Goal: Transaction & Acquisition: Purchase product/service

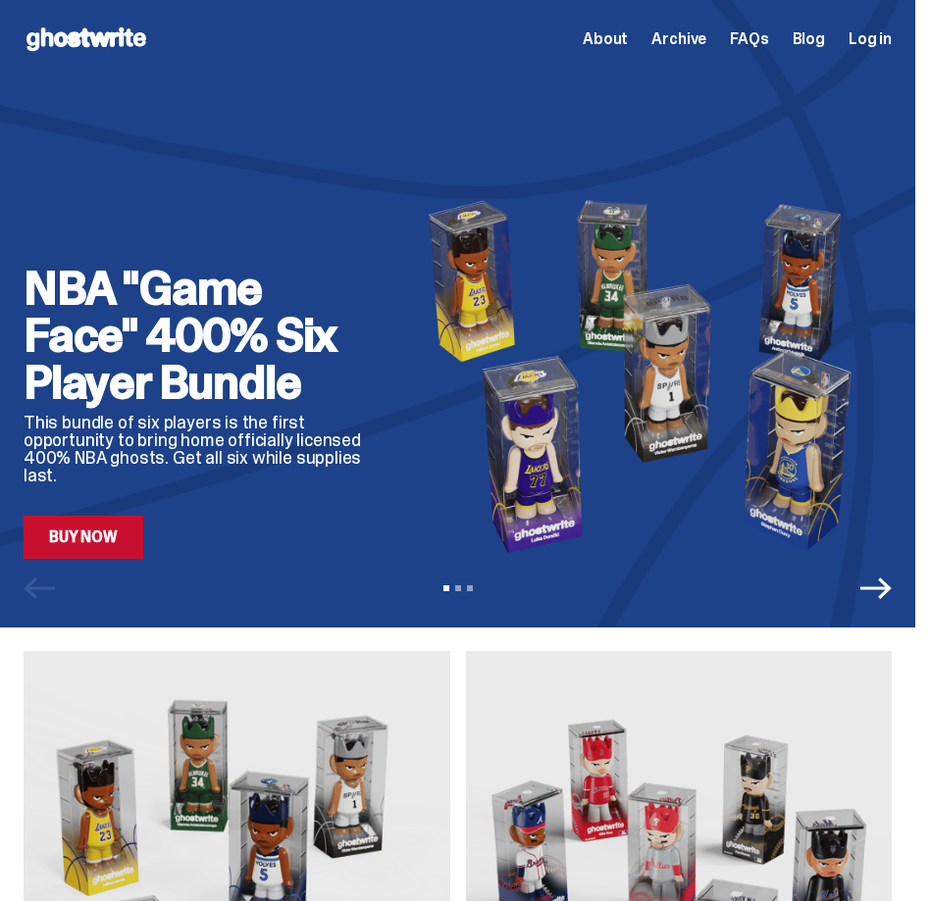
click at [85, 556] on link "Buy Now" at bounding box center [84, 537] width 120 height 43
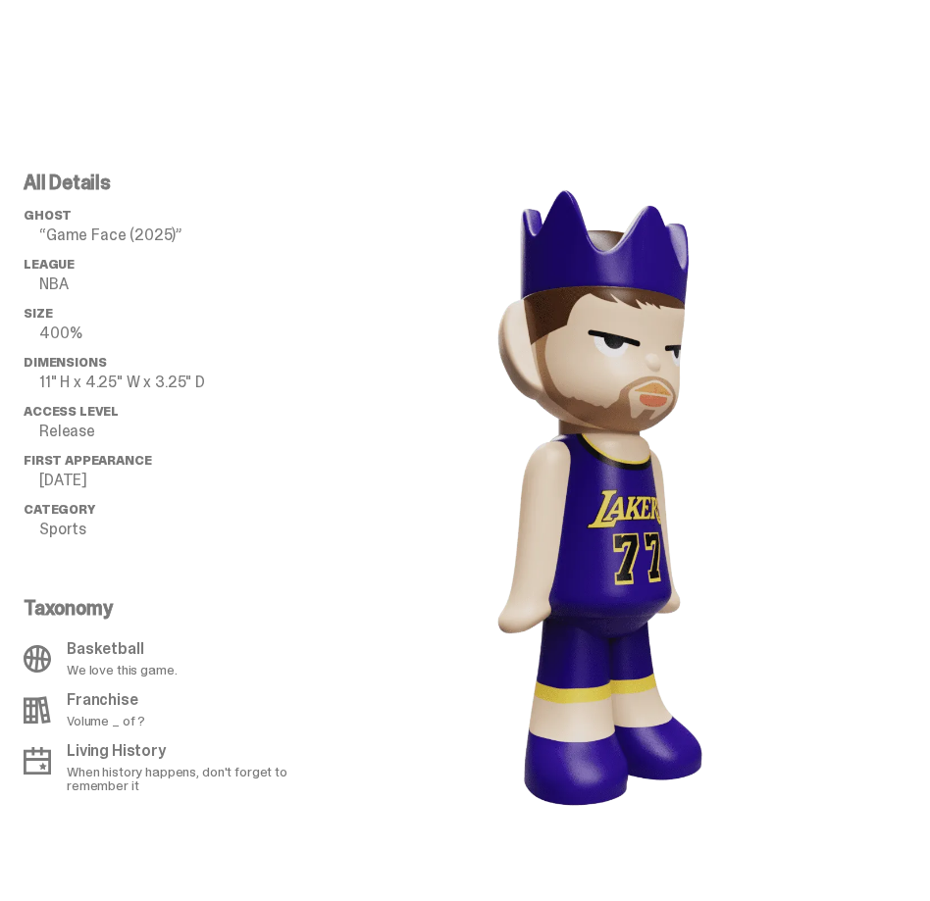
scroll to position [1421, 0]
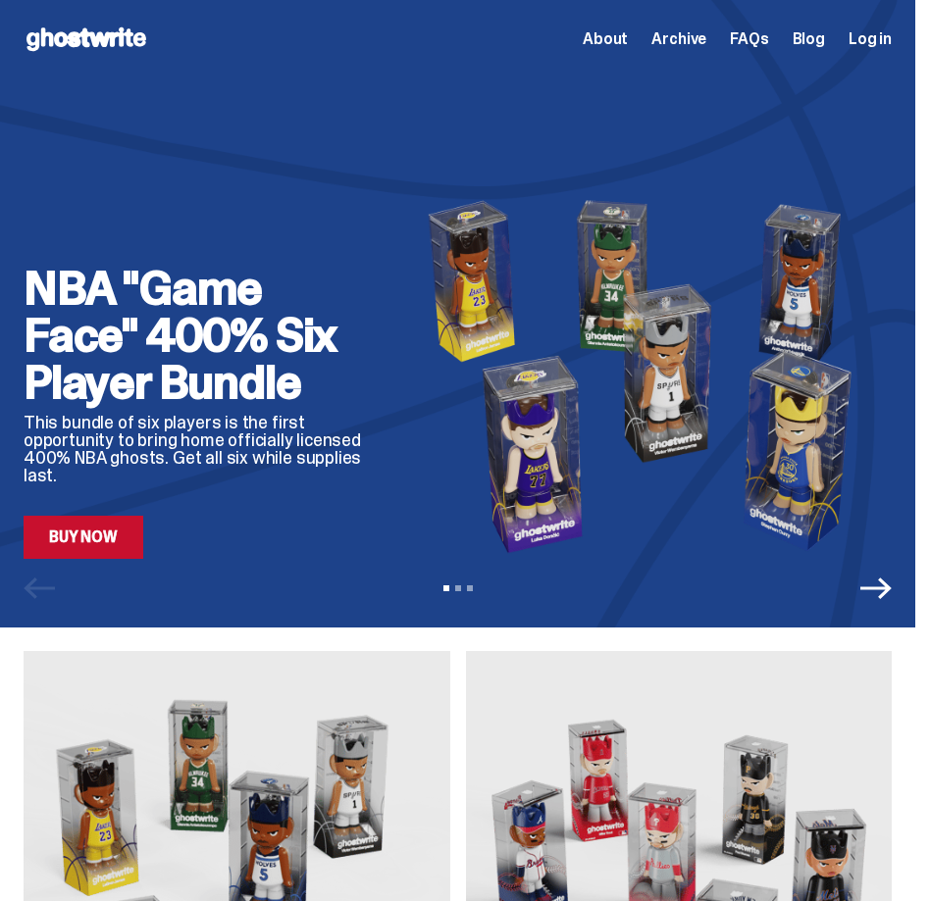
click at [892, 591] on icon "Next" at bounding box center [875, 589] width 31 height 22
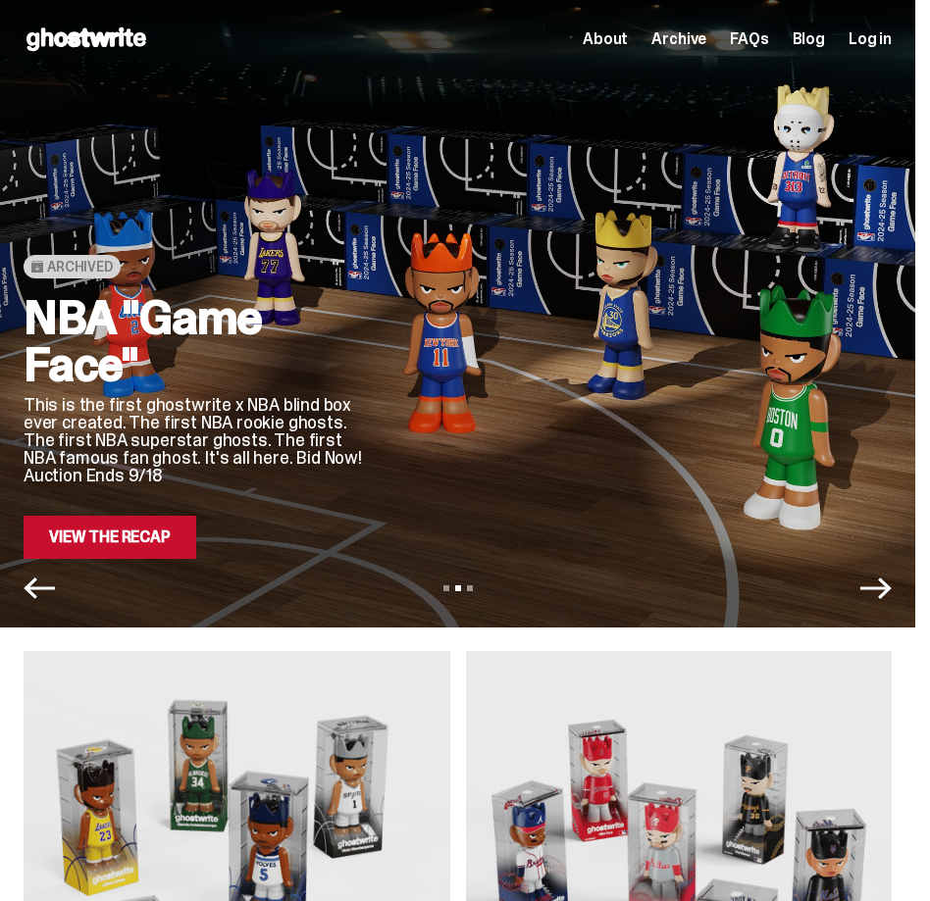
click at [892, 602] on icon "Next" at bounding box center [875, 588] width 31 height 31
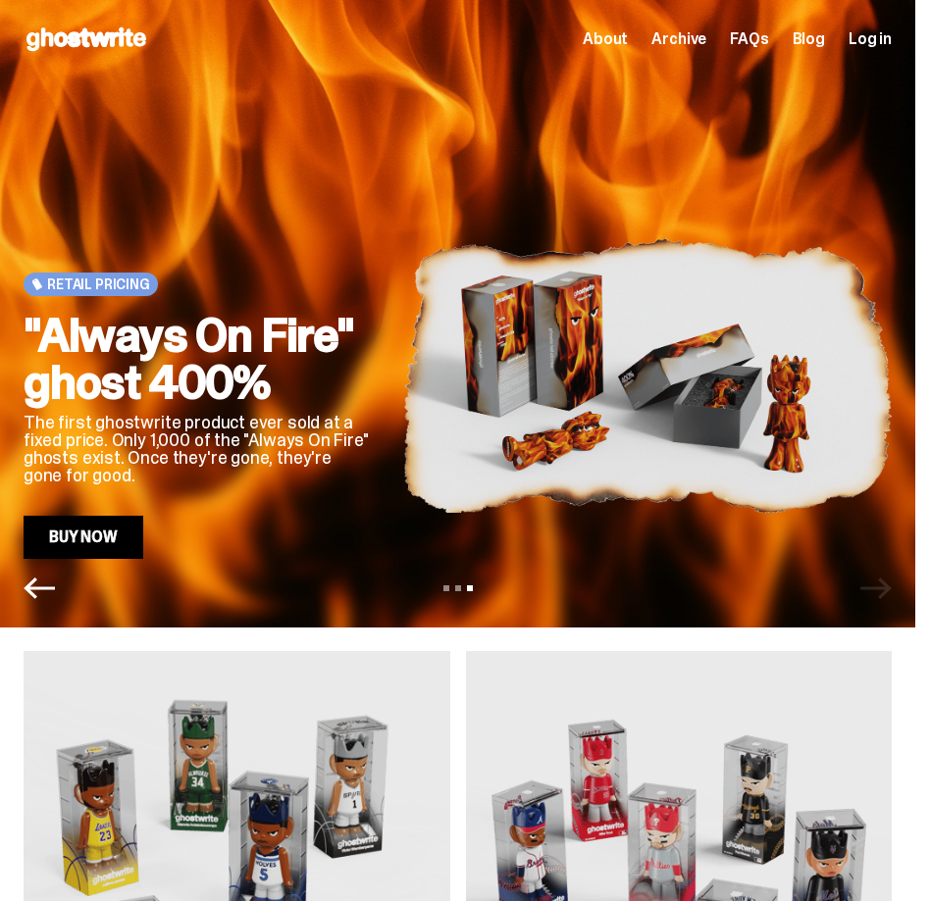
click at [29, 604] on div "Retail Pricing "Always On Fire" ghost 400% The first ghostwrite product ever so…" at bounding box center [457, 314] width 915 height 628
click at [36, 608] on div "Retail Pricing "Always On Fire" ghost 400% The first ghostwrite product ever so…" at bounding box center [457, 314] width 915 height 628
click at [38, 604] on div "Retail Pricing "Always On Fire" ghost 400% The first ghostwrite product ever so…" at bounding box center [457, 314] width 915 height 628
click at [36, 580] on icon "Previous" at bounding box center [39, 588] width 31 height 31
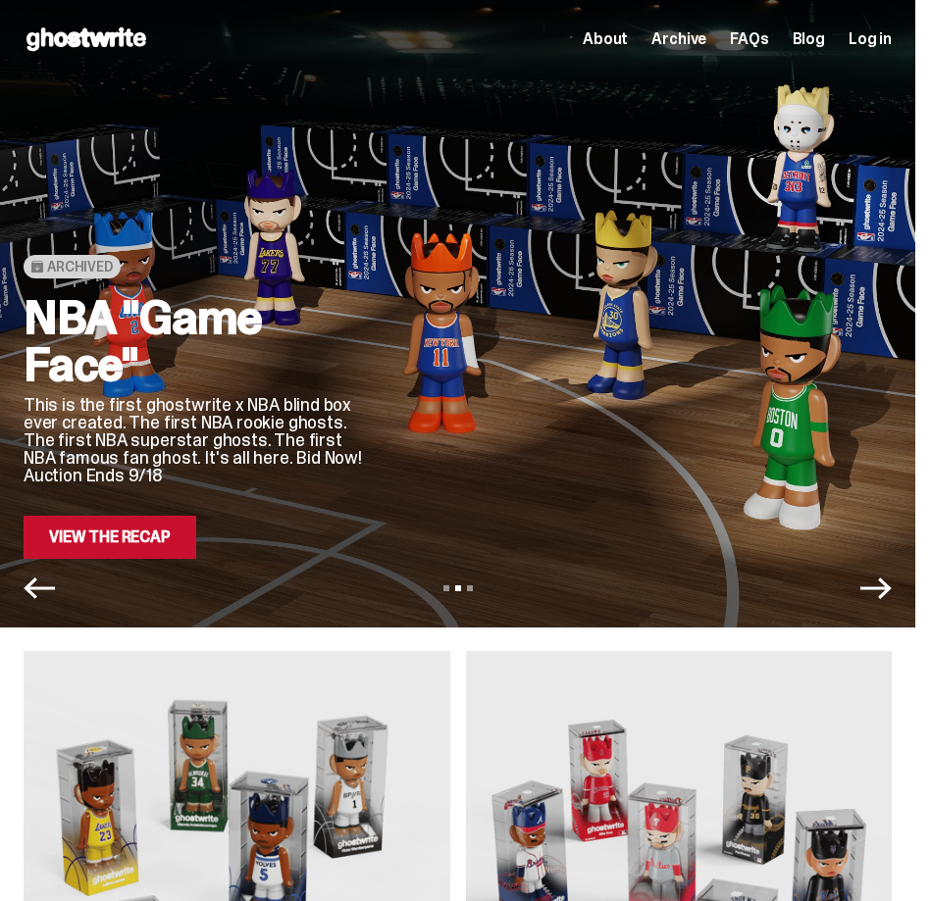
click at [88, 534] on link "View the Recap" at bounding box center [110, 537] width 173 height 43
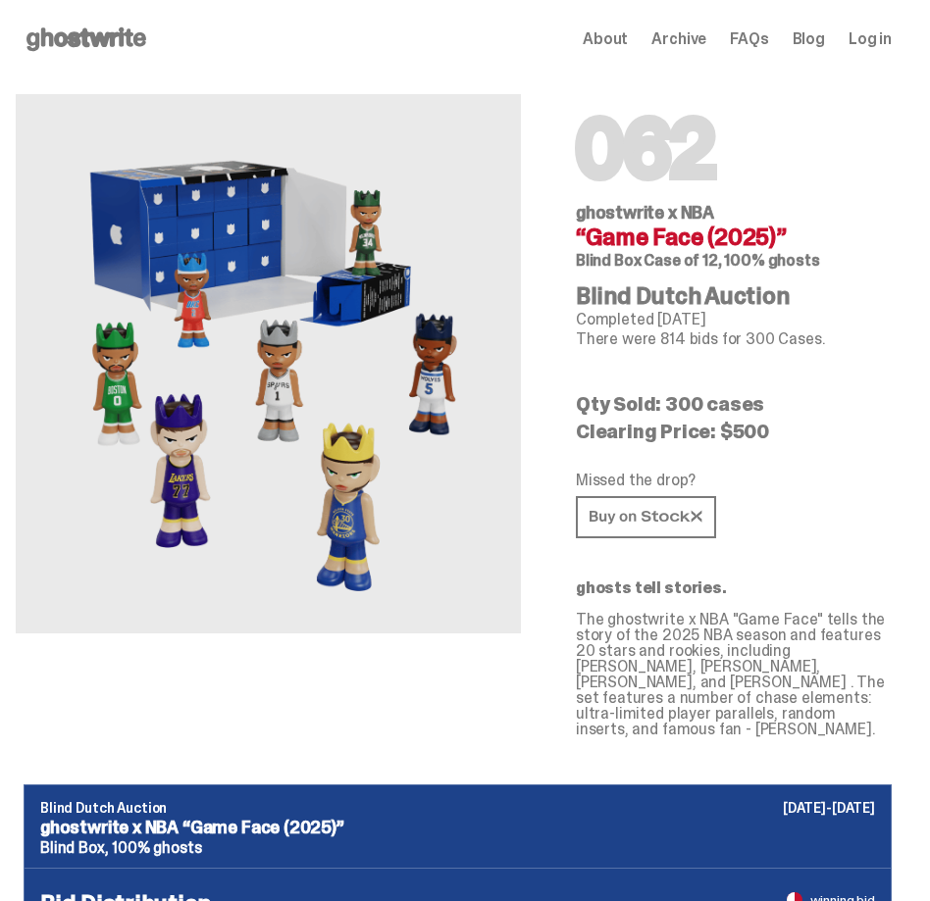
click at [86, 36] on use at bounding box center [86, 39] width 120 height 24
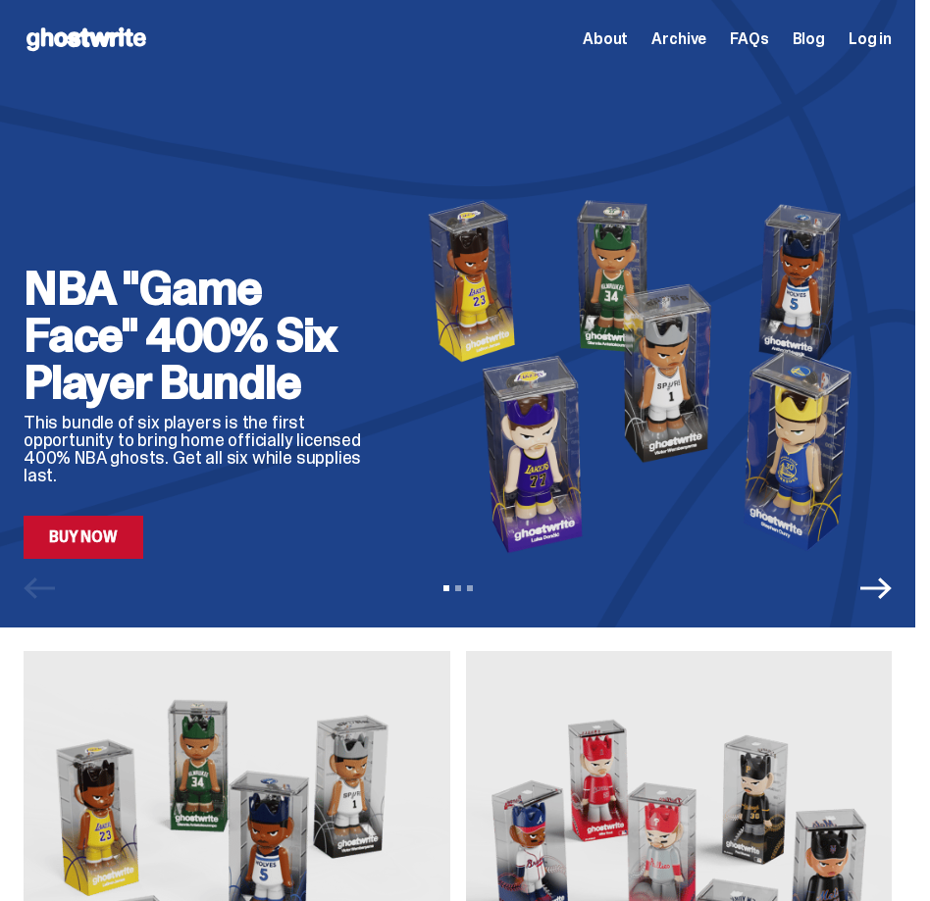
click at [105, 559] on div "NBA "Game Face" 400% Six Player Bundle This bundle of six players is the first …" at bounding box center [457, 314] width 915 height 628
